Goal: Browse casually: Explore the website without a specific task or goal

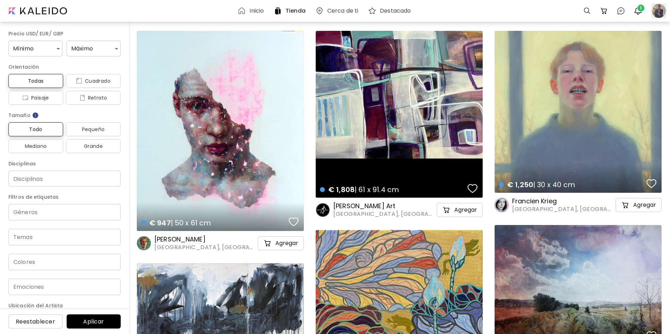
click at [660, 14] on div at bounding box center [658, 10] width 15 height 15
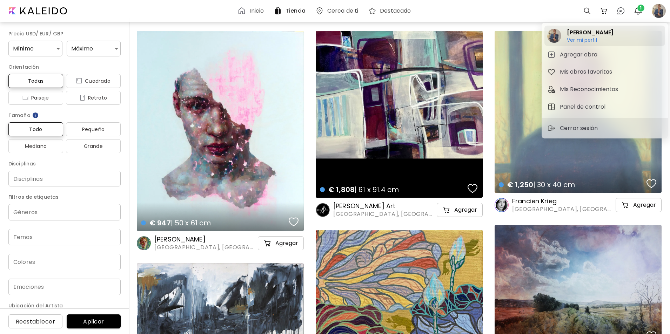
click at [598, 39] on h6 "Ver mi perfil" at bounding box center [590, 40] width 47 height 6
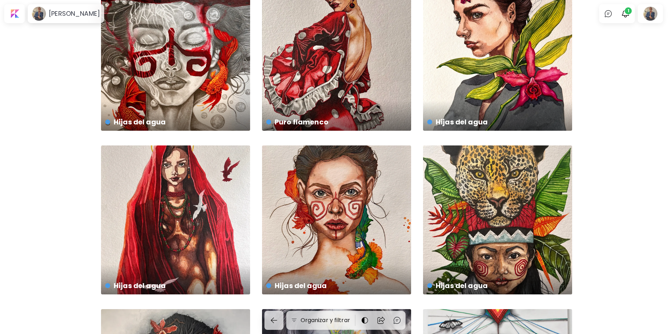
scroll to position [22, 0]
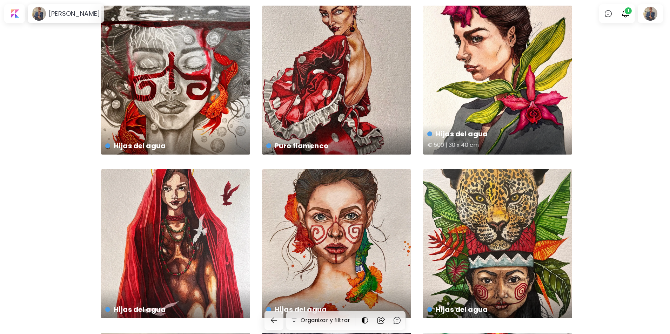
click at [525, 89] on div "Hijas del agua € 500 | 30 x 40 cm" at bounding box center [497, 80] width 149 height 149
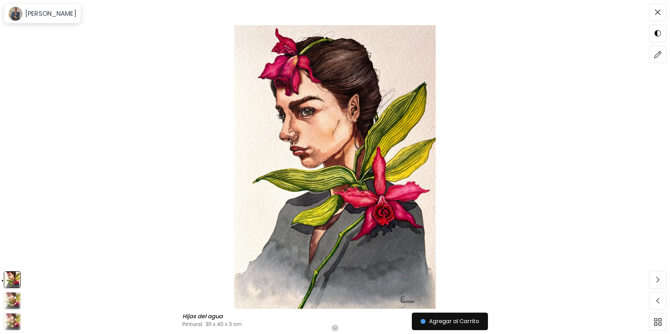
click at [173, 110] on img at bounding box center [334, 167] width 611 height 284
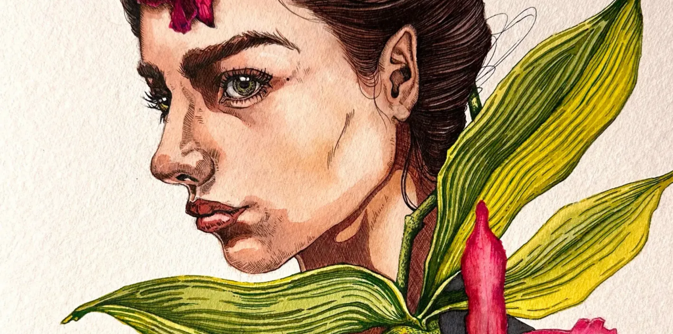
scroll to position [210, 0]
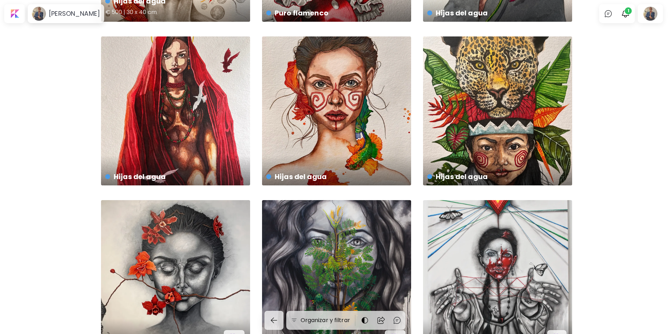
scroll to position [197, 0]
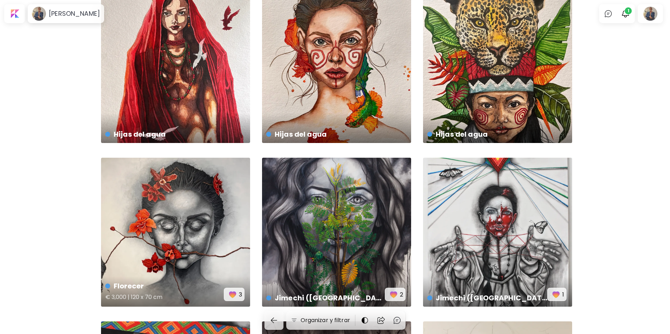
click at [182, 185] on div "Florecer € 3,000 | 120 x 70 cm 3" at bounding box center [175, 232] width 149 height 149
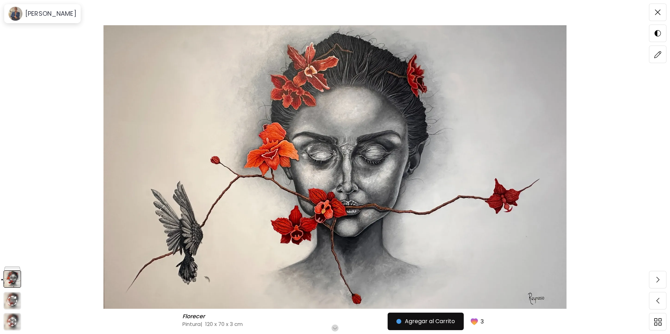
click at [40, 153] on img at bounding box center [334, 167] width 611 height 284
